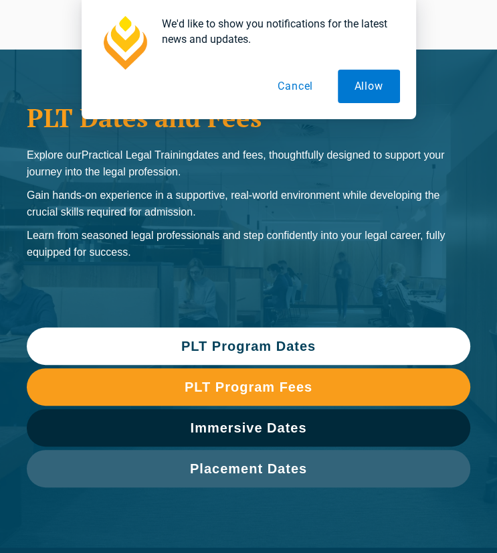
click at [221, 343] on span "PLT Program Dates" at bounding box center [248, 345] width 134 height 13
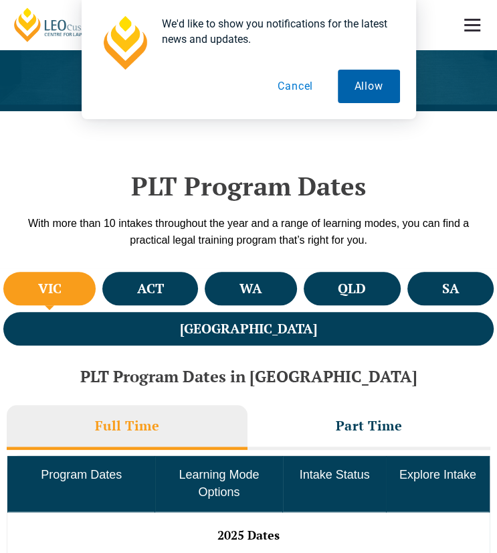
scroll to position [554, 0]
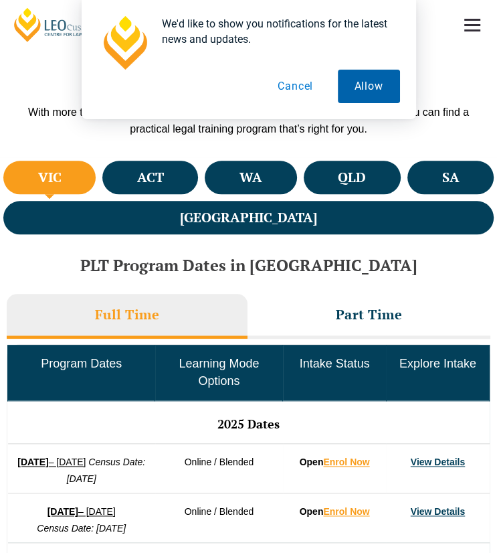
click at [376, 78] on button "Allow" at bounding box center [369, 86] width 62 height 33
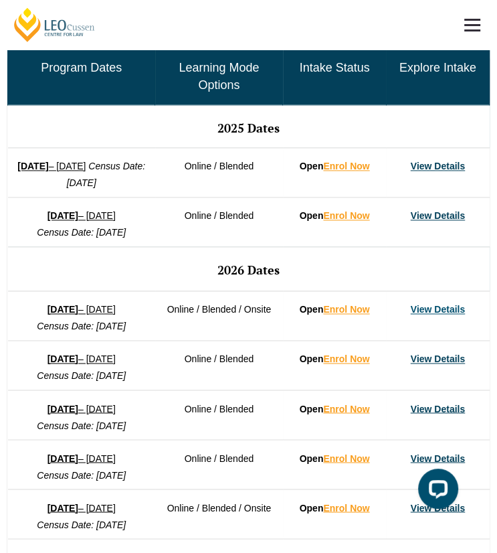
scroll to position [858, 0]
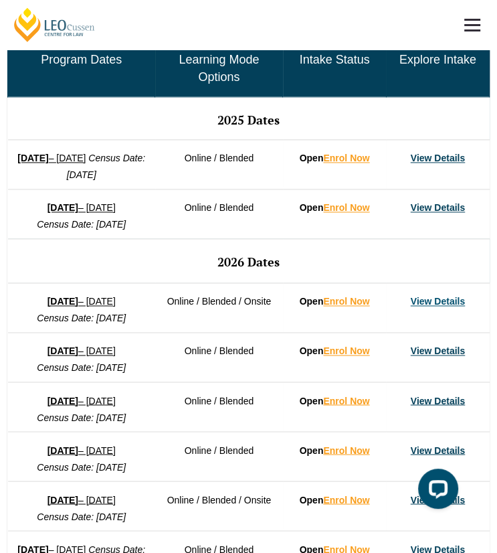
click at [143, 282] on td "27 January 2026 – 12 June 2026 Census Date: 23 February 2026" at bounding box center [81, 307] width 147 height 50
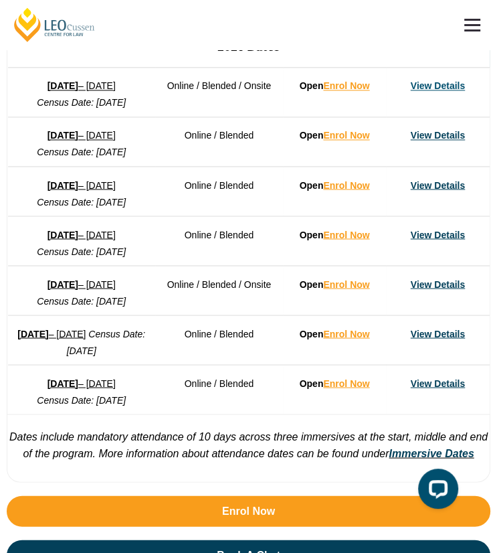
scroll to position [1081, 0]
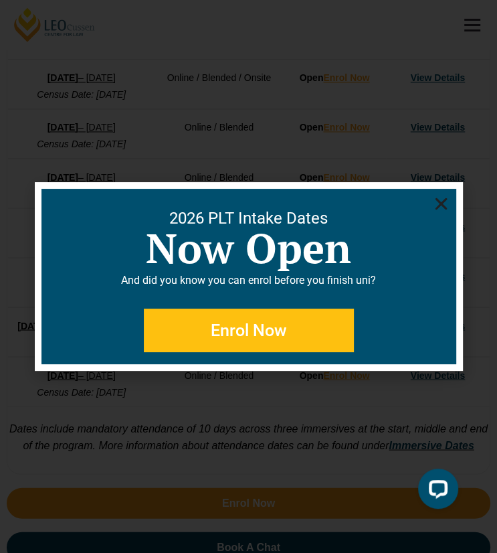
click at [436, 207] on use "Close" at bounding box center [441, 204] width 12 height 12
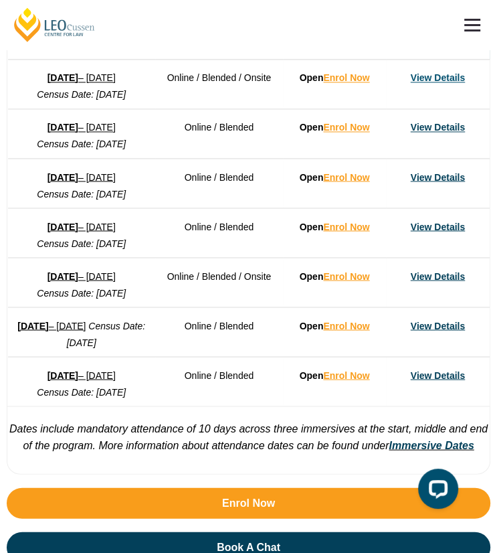
click at [48, 331] on strong "[DATE]" at bounding box center [32, 325] width 31 height 11
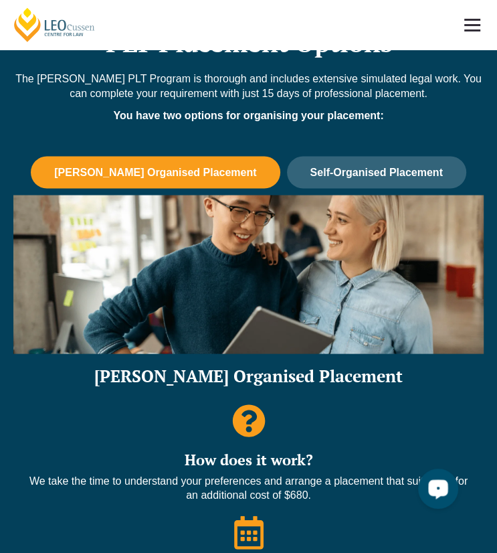
scroll to position [1124, 0]
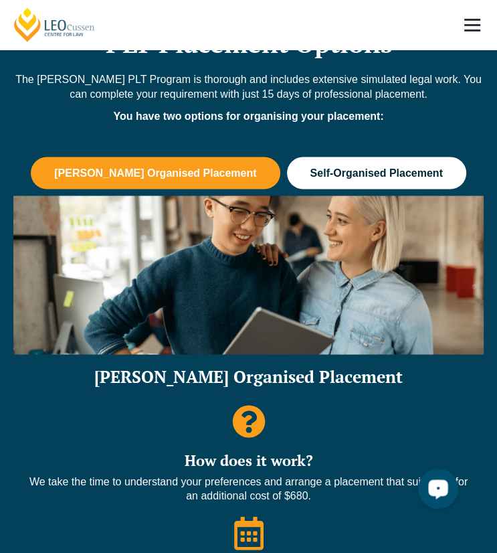
click at [301, 187] on button "Self-Organised Placement" at bounding box center [376, 173] width 179 height 32
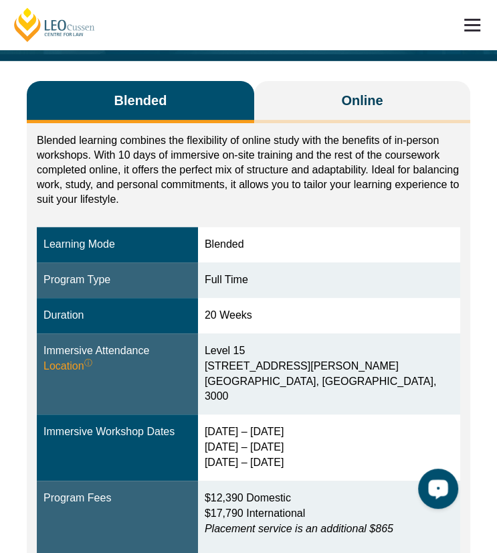
scroll to position [212, 0]
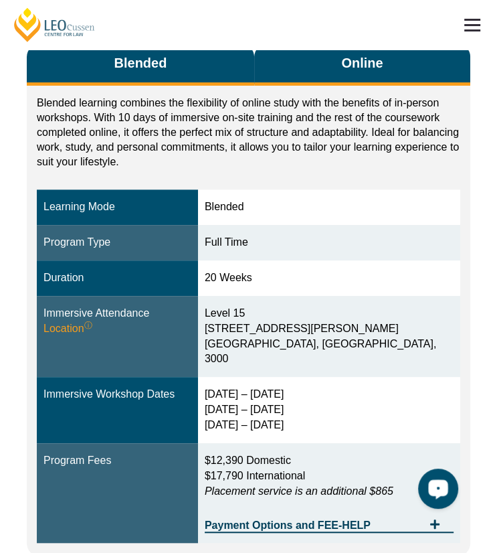
click at [345, 72] on span "Online" at bounding box center [361, 63] width 41 height 19
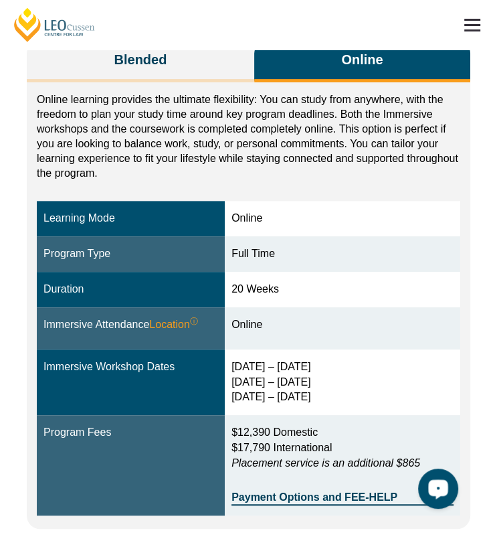
scroll to position [215, 0]
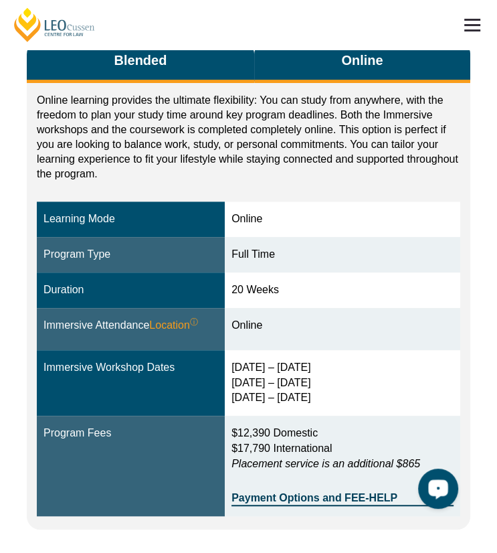
click at [151, 69] on span "Blended" at bounding box center [140, 60] width 53 height 19
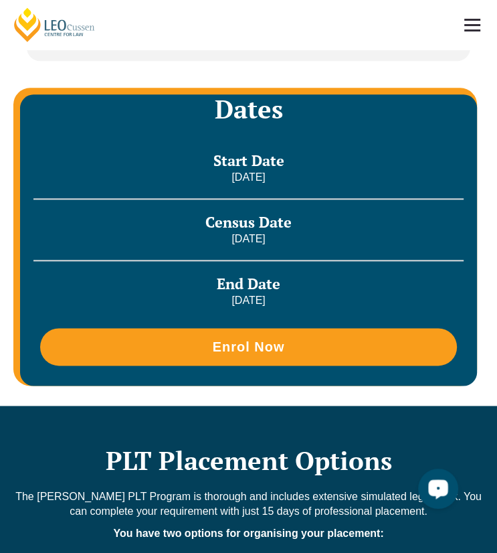
scroll to position [706, 0]
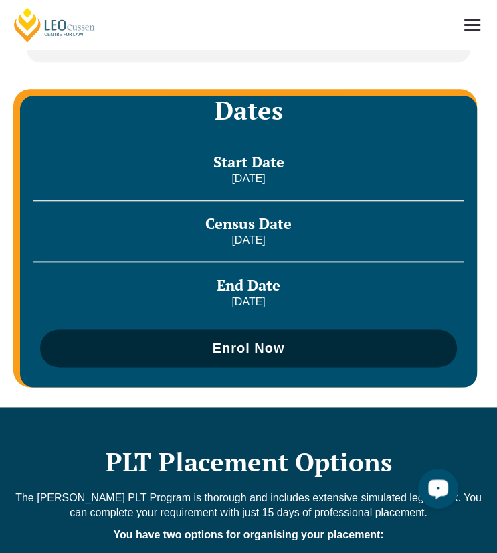
click at [218, 349] on span "Enrol Now" at bounding box center [249, 347] width 72 height 13
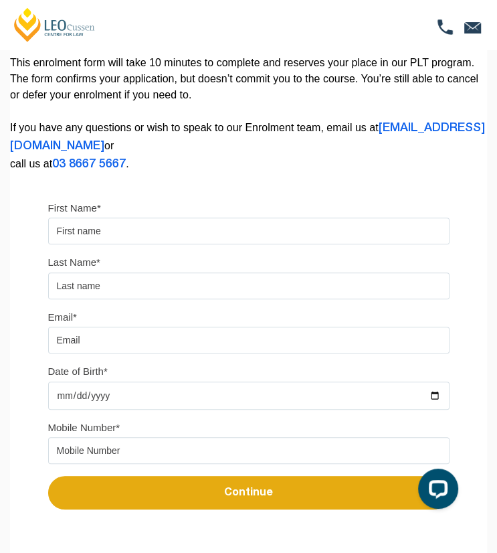
scroll to position [158, 0]
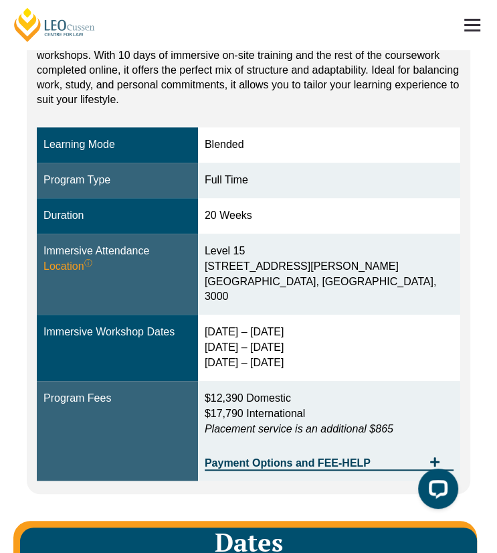
scroll to position [273, 0]
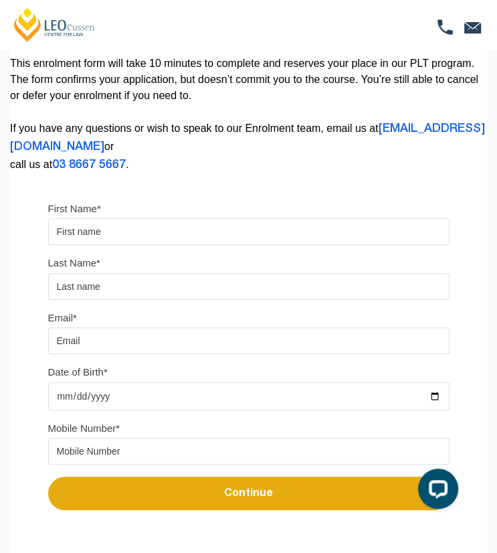
click at [145, 240] on input "First Name*" at bounding box center [248, 231] width 401 height 27
type input "Heidi"
type input "Leeman"
type input "Heidi"
click at [90, 345] on input "Email*" at bounding box center [248, 340] width 401 height 27
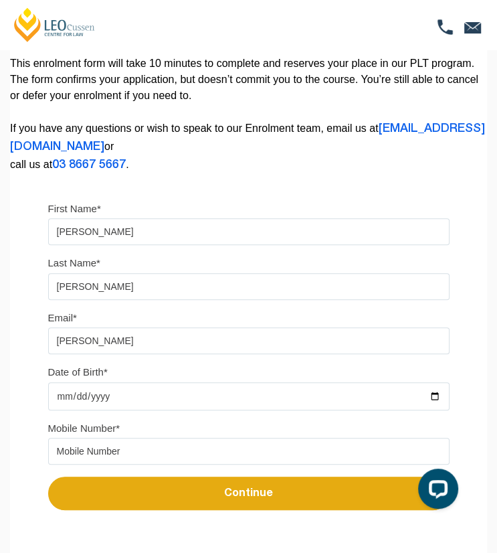
type input "leemanheidi@outlook.com"
click at [161, 397] on input "Date of Birth*" at bounding box center [248, 396] width 401 height 28
type input "2002-12-08"
click at [111, 446] on input "tel" at bounding box center [248, 451] width 401 height 27
type input "0401449037"
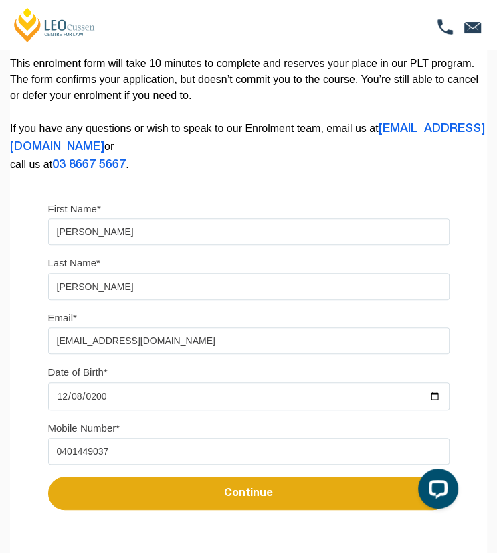
click at [187, 487] on button "Continue" at bounding box center [248, 492] width 401 height 33
select select
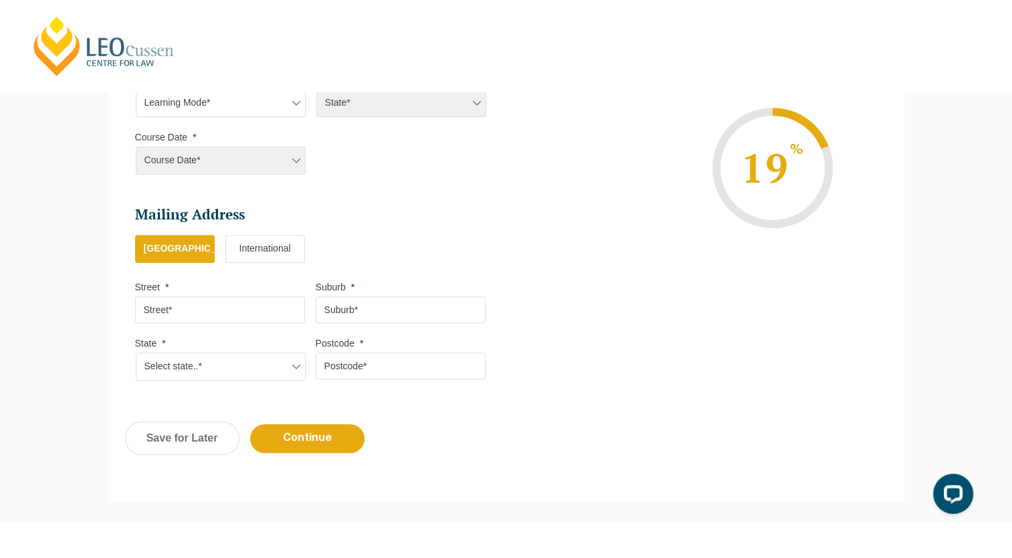
scroll to position [630, 0]
click at [203, 314] on input "Street *" at bounding box center [220, 310] width 170 height 27
type input "Unit 203g 93 Dow Street"
click at [345, 312] on input "Suburb *" at bounding box center [401, 310] width 170 height 27
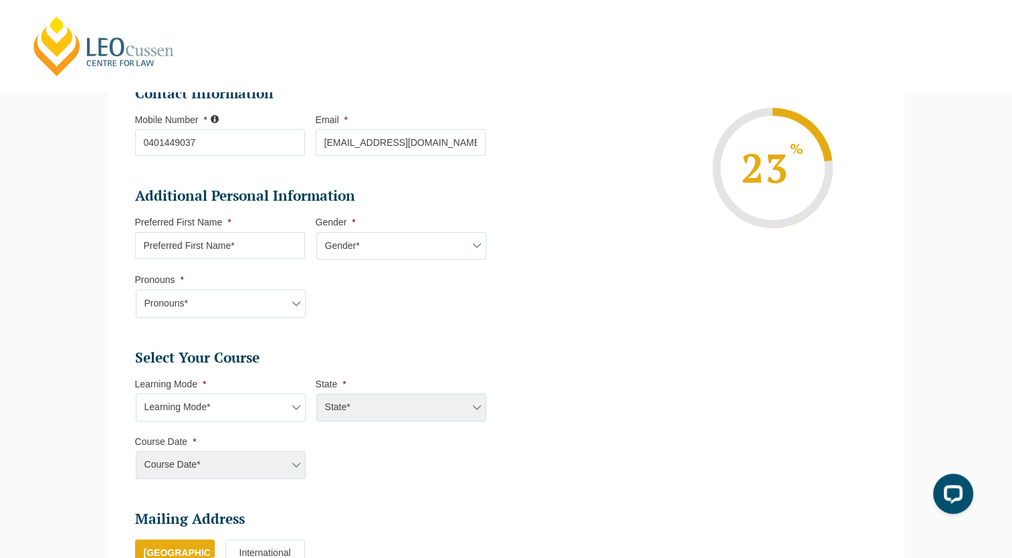
scroll to position [324, 0]
